Goal: Information Seeking & Learning: Find specific fact

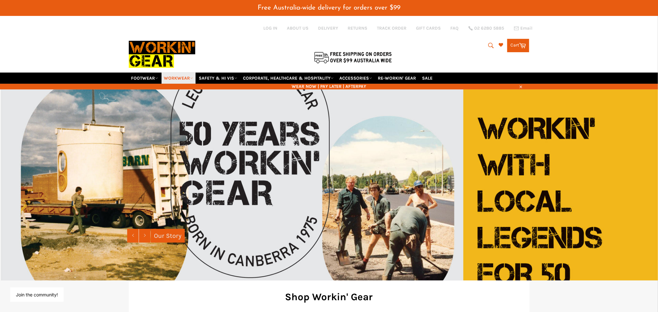
click at [182, 79] on link "WORKWEAR" at bounding box center [179, 78] width 34 height 11
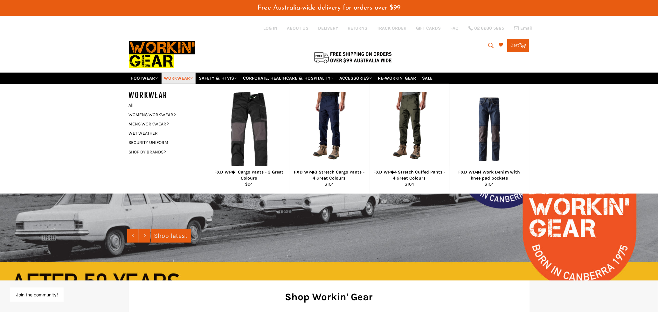
click at [182, 79] on link "WORKWEAR" at bounding box center [179, 78] width 34 height 11
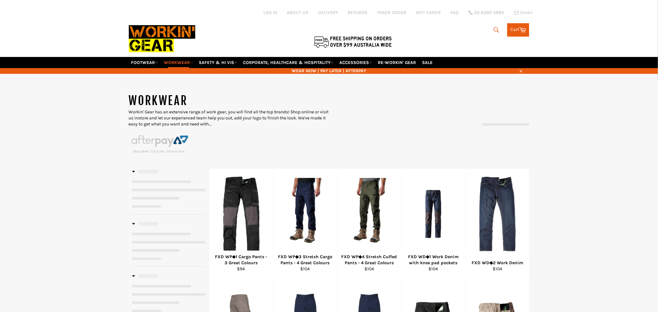
click at [494, 29] on icon "submit" at bounding box center [496, 29] width 7 height 7
select select "******"
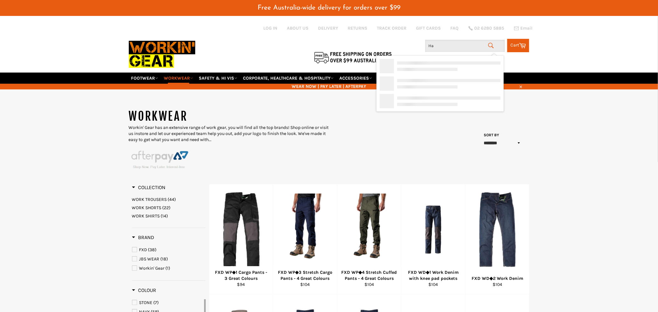
type input "Hat"
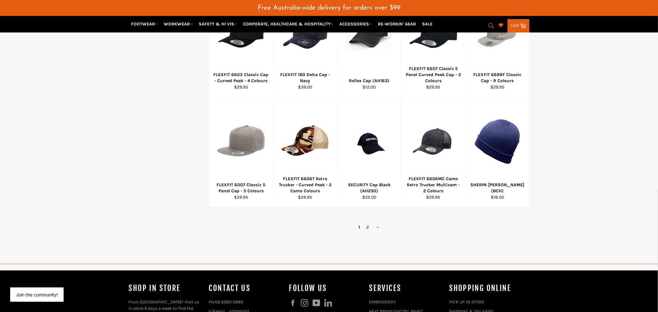
scroll to position [398, 0]
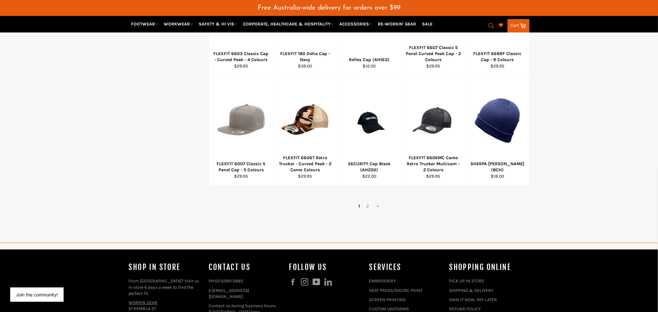
click at [368, 209] on link "2" at bounding box center [367, 206] width 9 height 9
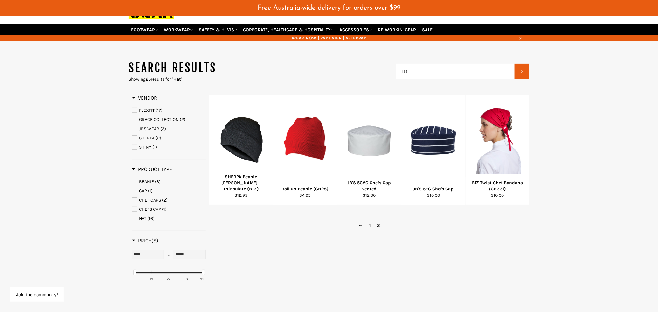
scroll to position [48, 0]
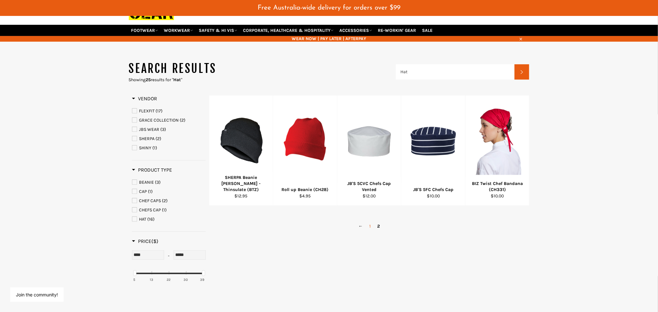
click at [369, 226] on link "1" at bounding box center [370, 225] width 8 height 9
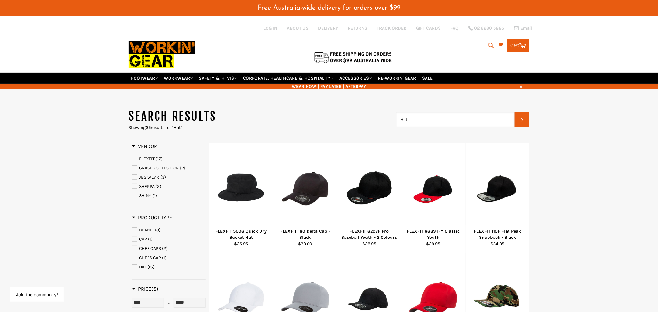
drag, startPoint x: 435, startPoint y: 126, endPoint x: 385, endPoint y: 121, distance: 50.5
click at [385, 121] on header "Search results Showing 25 results for " Hat " Hat Search" at bounding box center [329, 119] width 401 height 22
type input "brim"
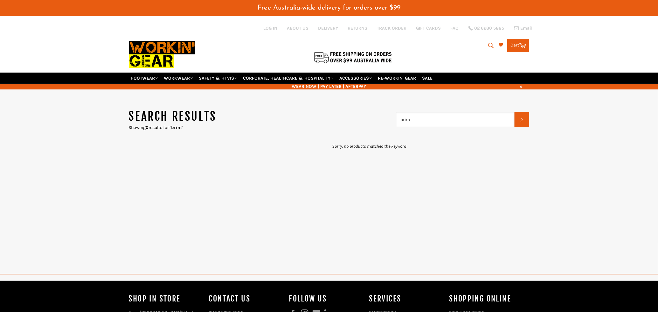
drag, startPoint x: 436, startPoint y: 122, endPoint x: 261, endPoint y: 104, distance: 176.1
click at [261, 104] on div "Search results Showing 0 results for " brim " brim Search Sorry, no products ma…" at bounding box center [329, 289] width 658 height 401
click at [275, 110] on h1 "Search results" at bounding box center [262, 116] width 267 height 16
